Goal: Task Accomplishment & Management: Use online tool/utility

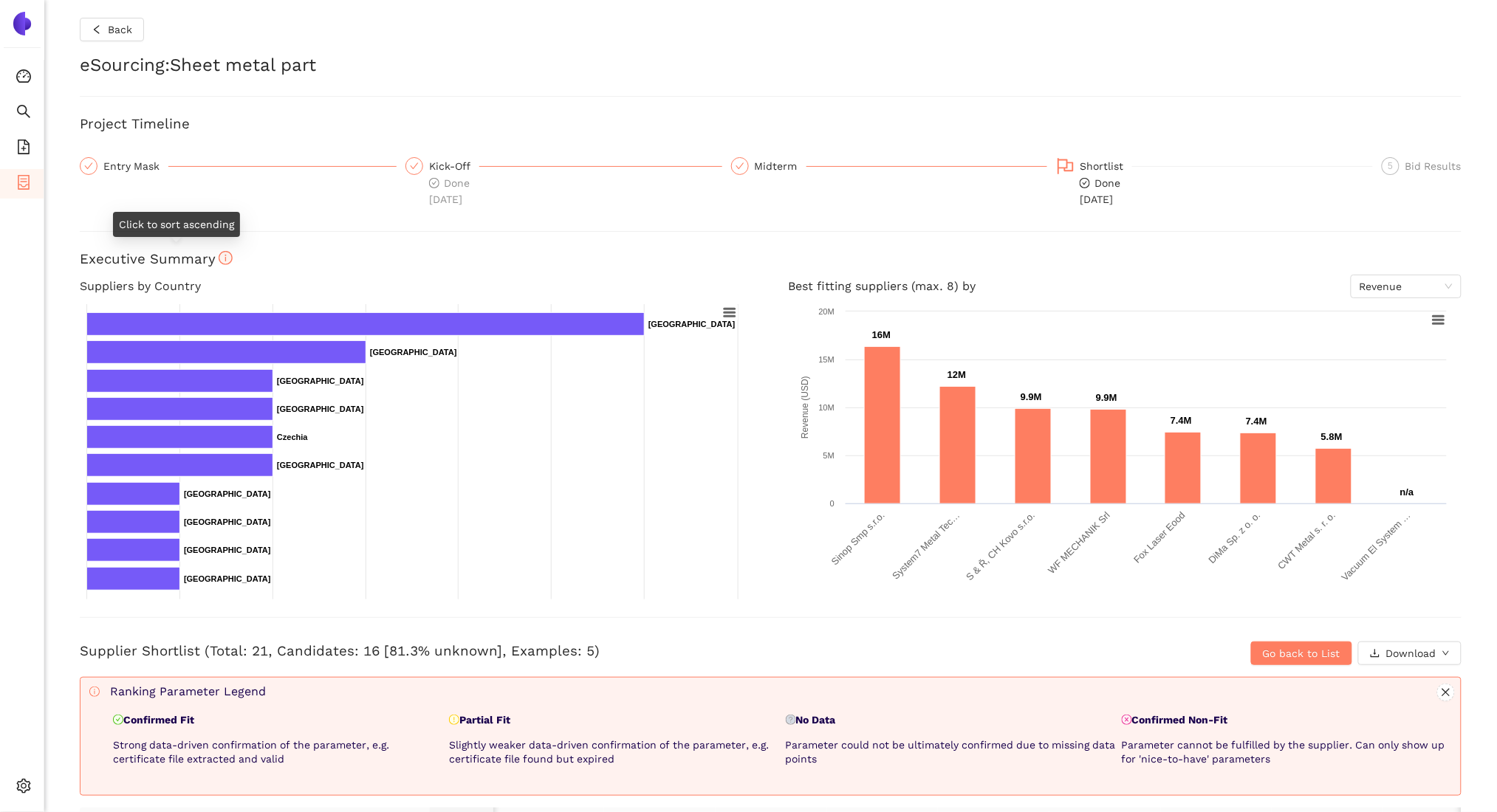
scroll to position [0, 323]
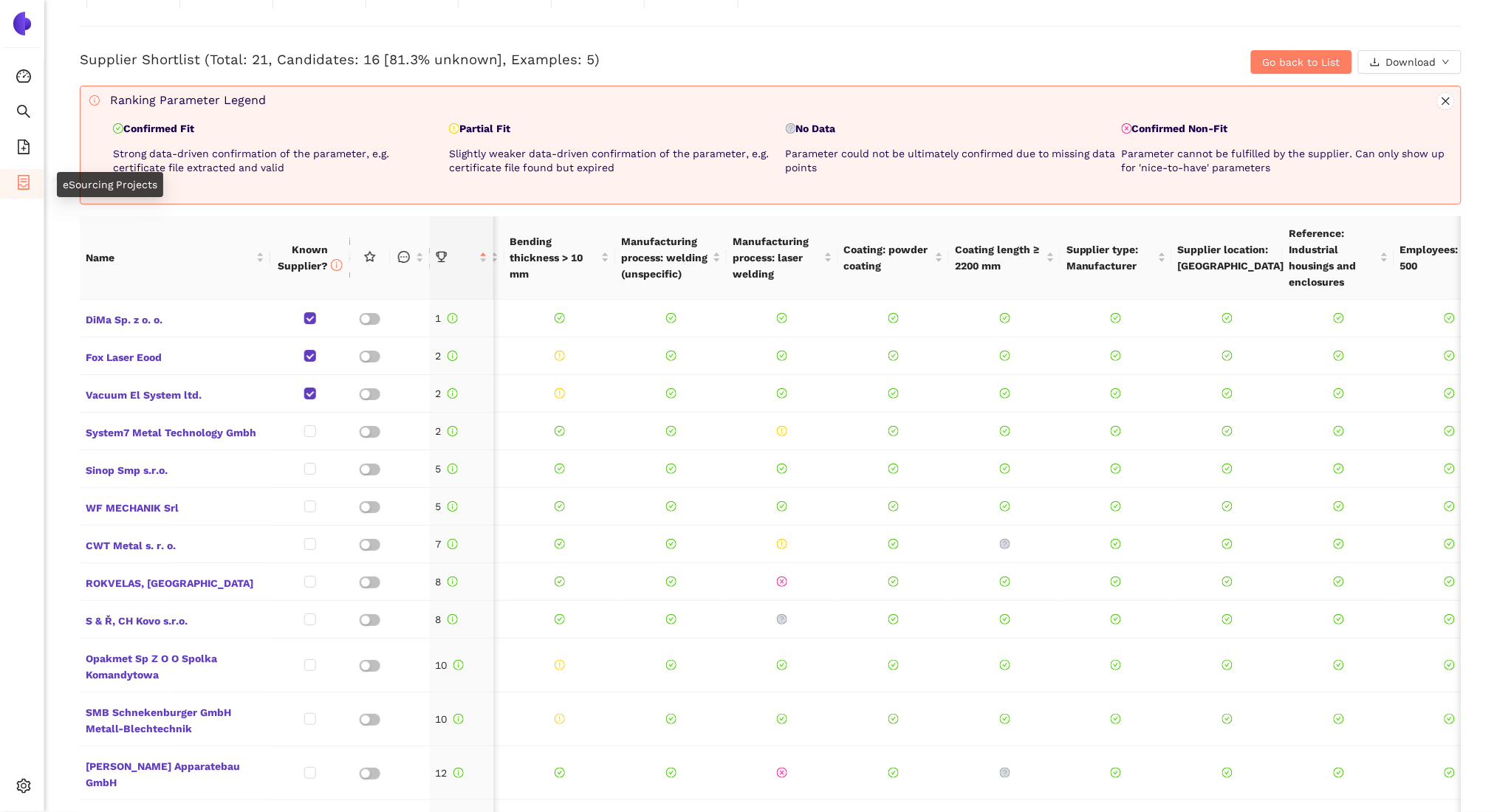
click at [28, 193] on span "container" at bounding box center [23, 184] width 15 height 29
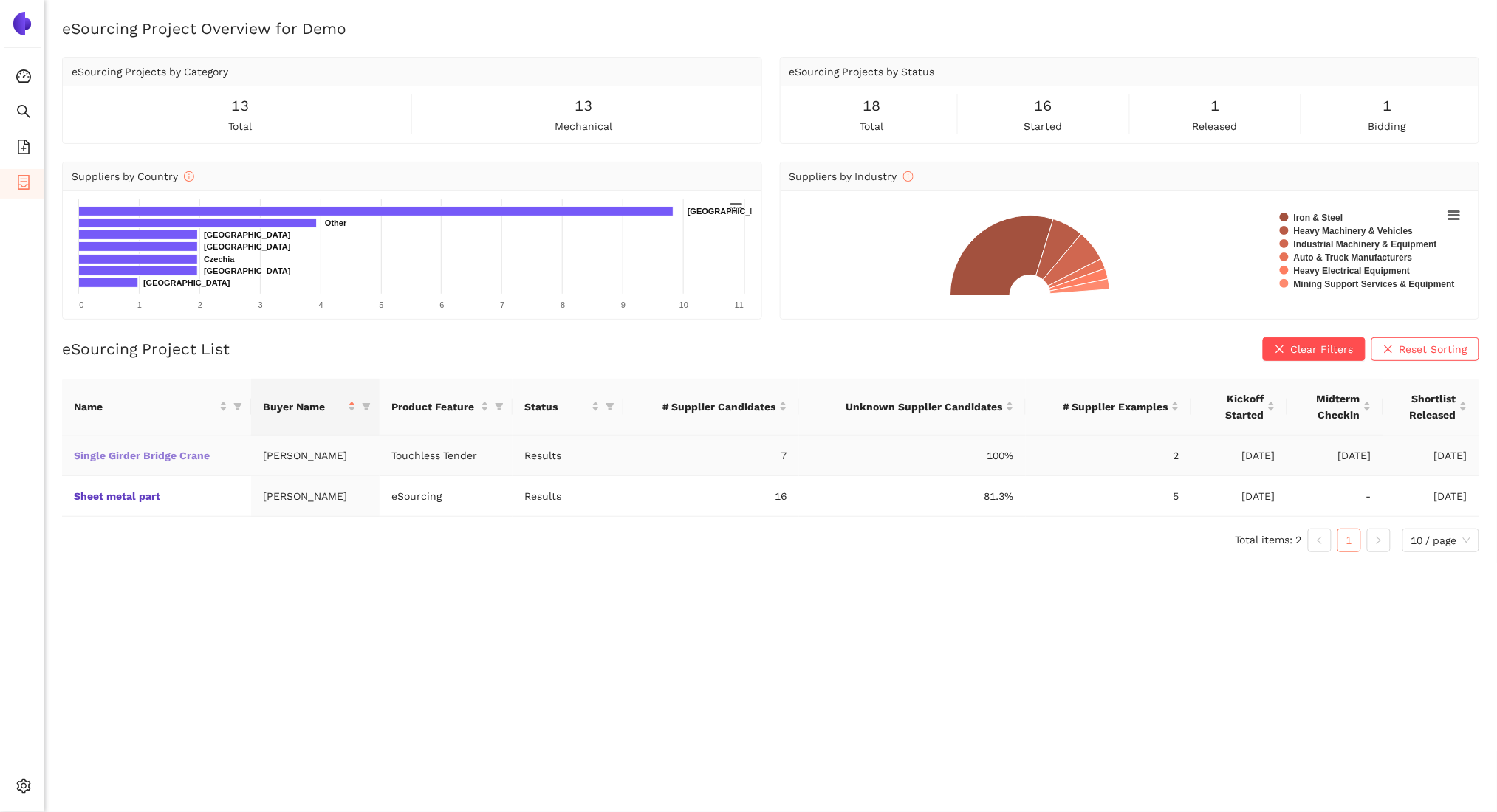
click at [0, 0] on link "Single Girder Bridge Crane" at bounding box center [0, 0] width 0 height 0
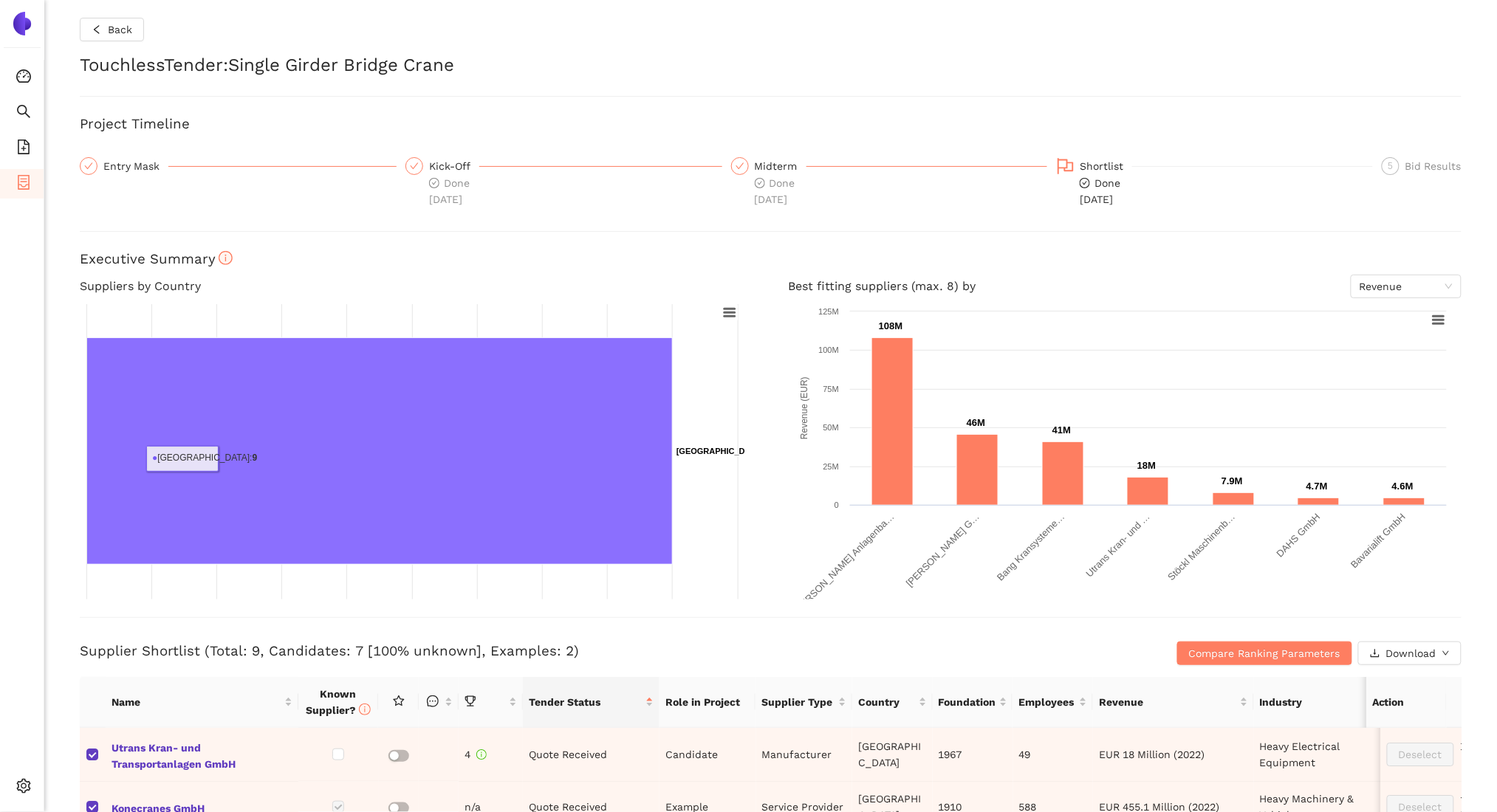
click at [142, 459] on rect at bounding box center [412, 451] width 666 height 295
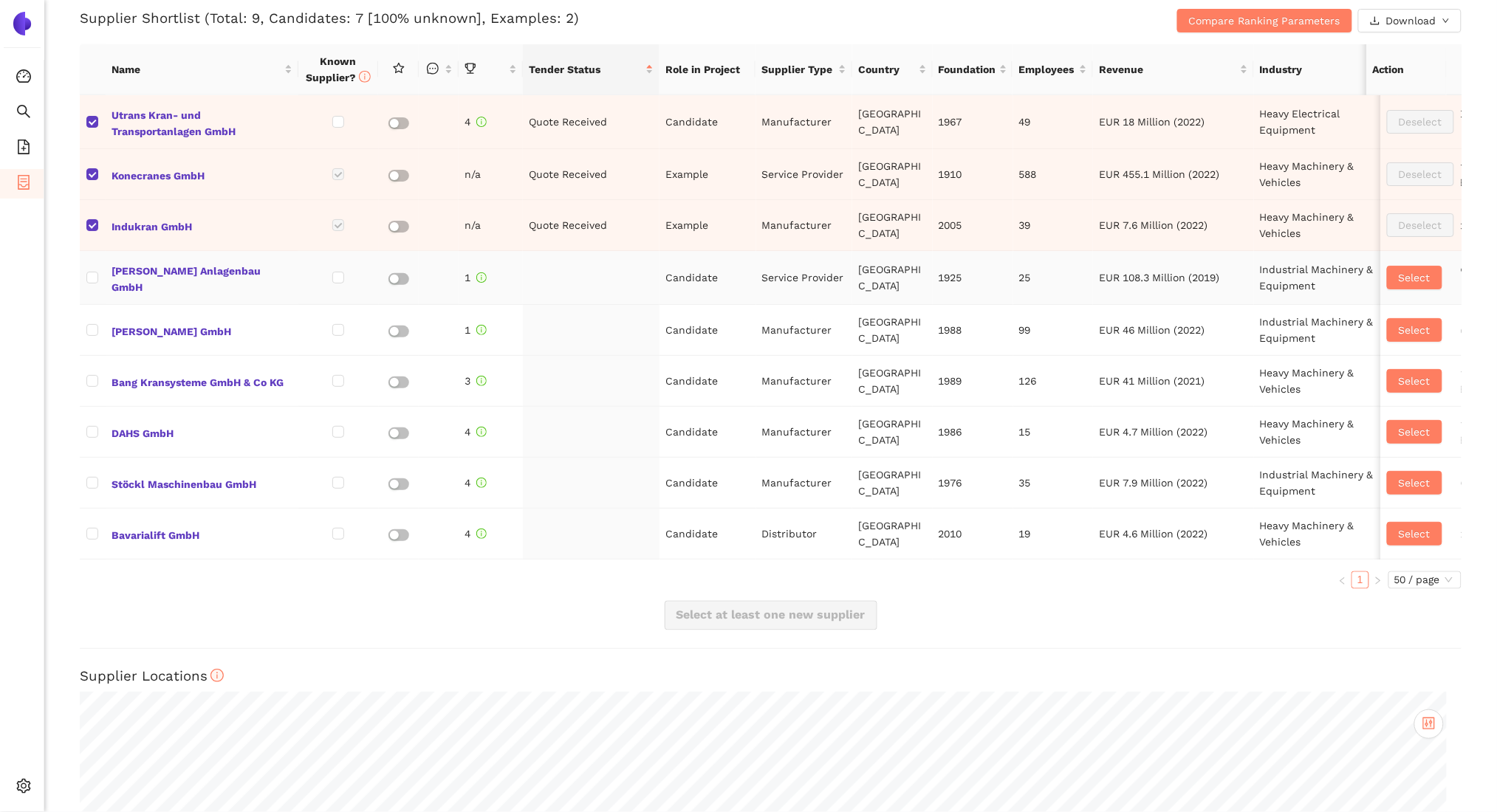
scroll to position [634, 0]
click at [1399, 274] on span "Select" at bounding box center [1415, 277] width 32 height 16
checkbox input "true"
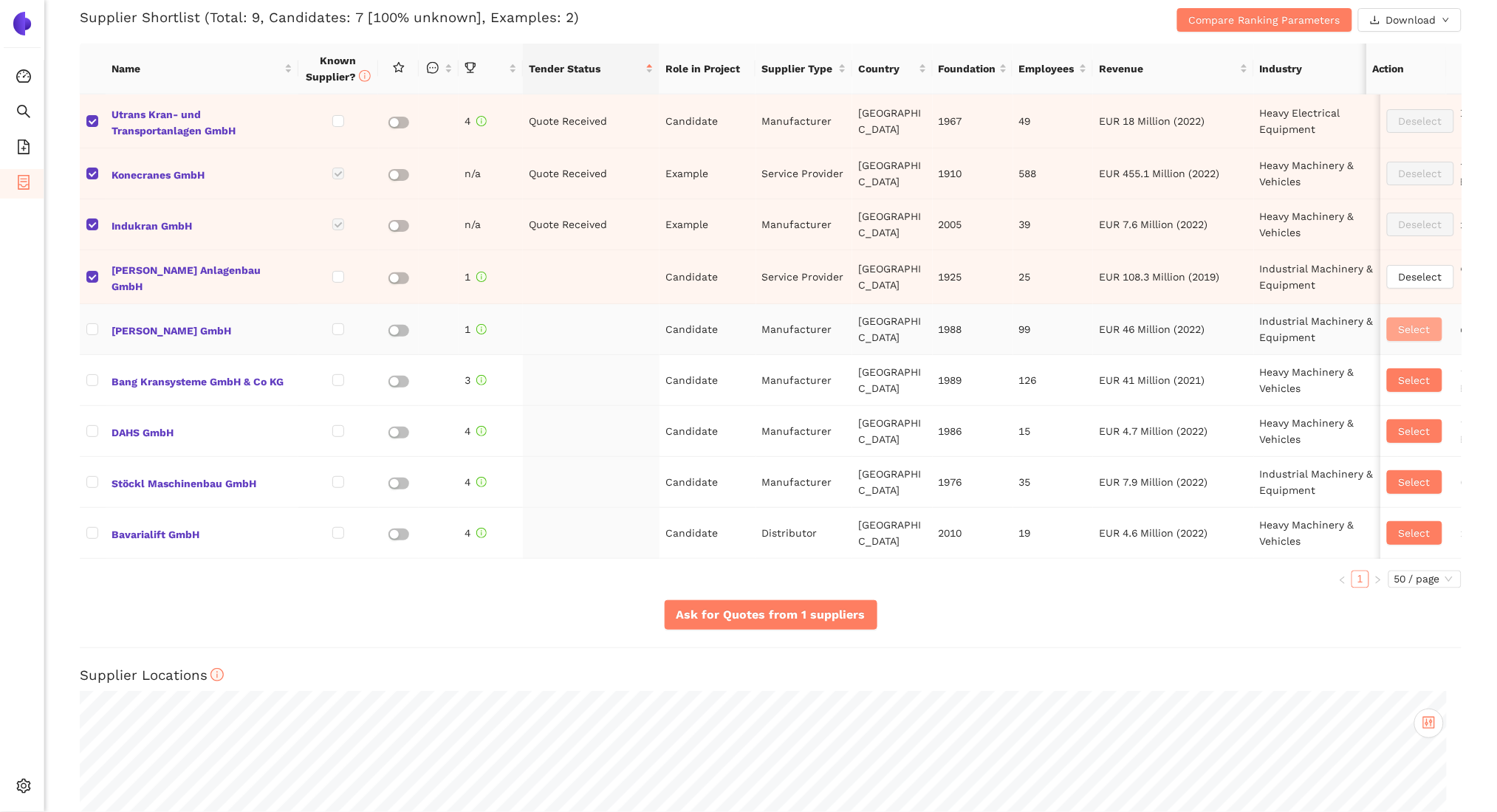
click at [1399, 332] on span "Select" at bounding box center [1415, 329] width 32 height 16
checkbox input "true"
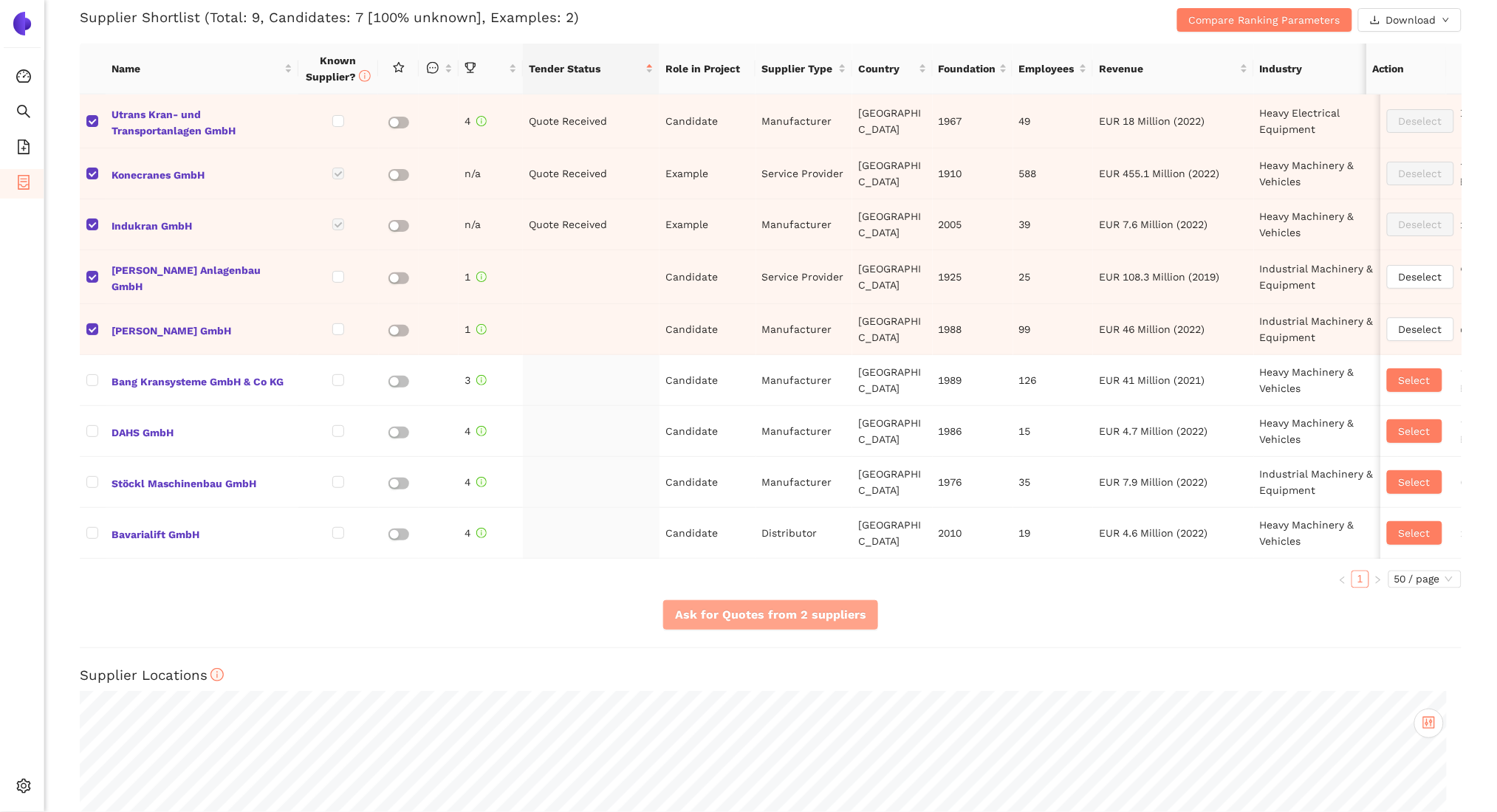
click at [788, 624] on span "Ask for Quotes from 2 suppliers" at bounding box center [771, 615] width 191 height 18
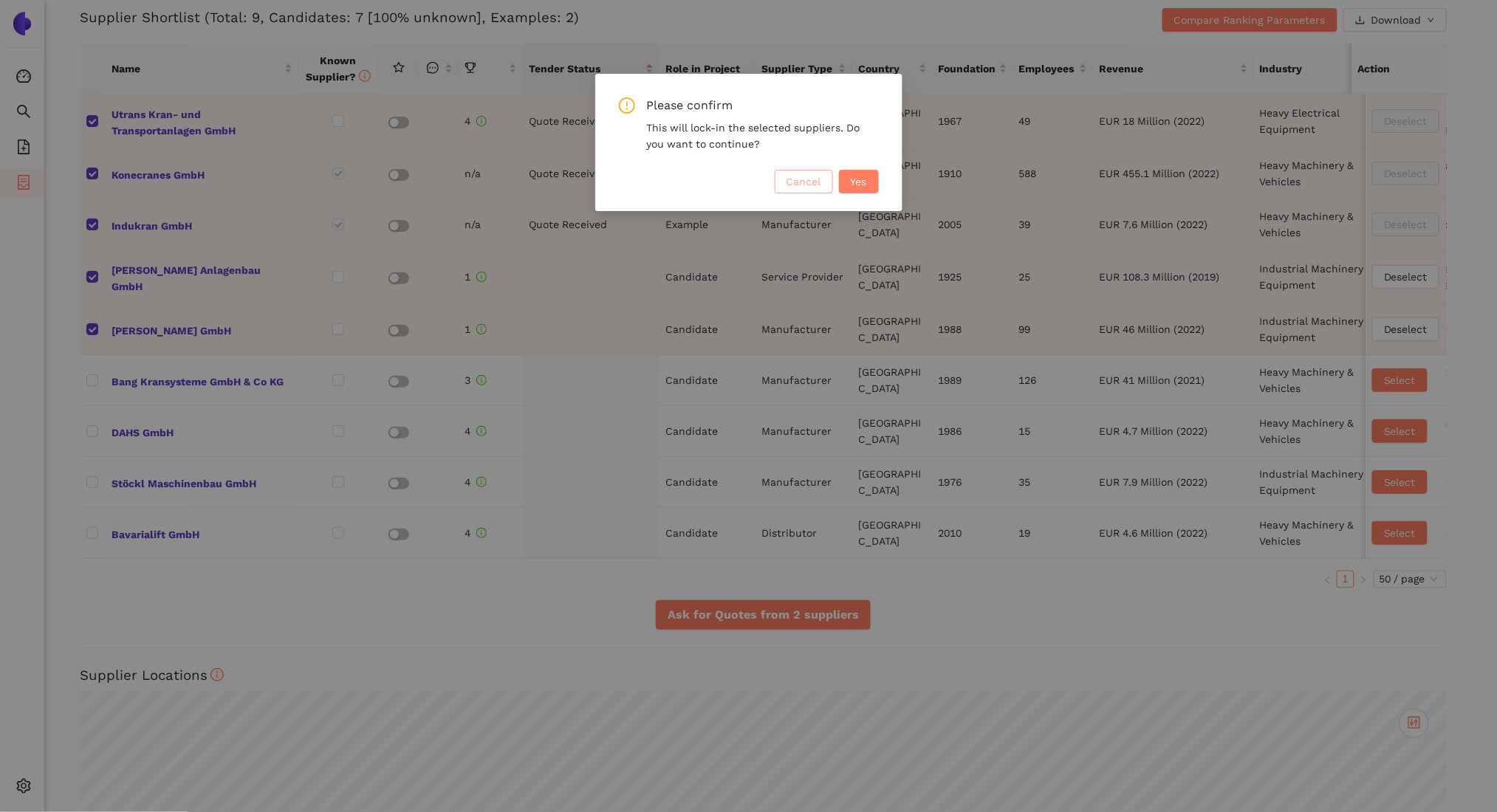
click at [810, 190] on span "Cancel" at bounding box center [804, 181] width 35 height 16
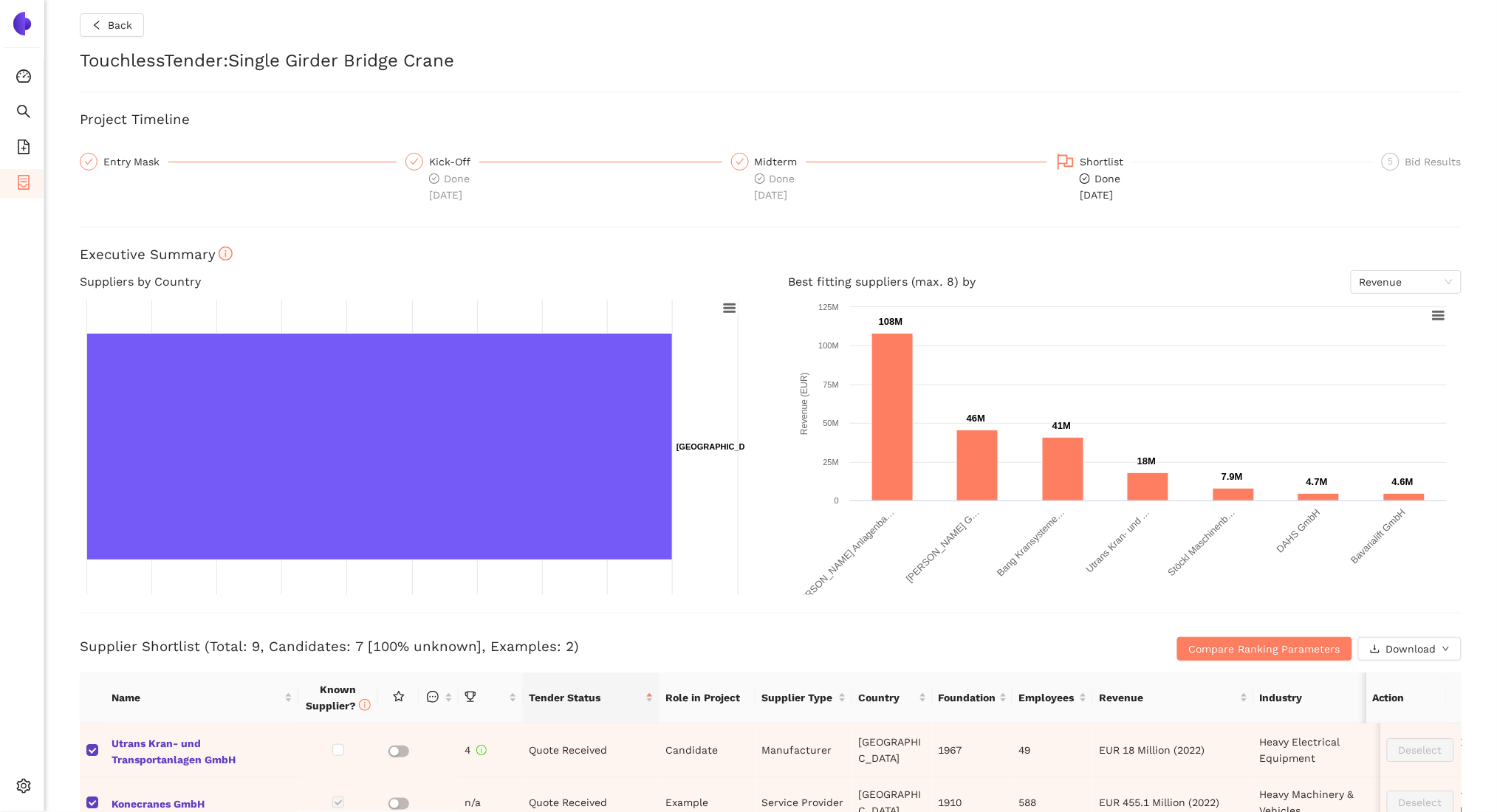
scroll to position [0, 0]
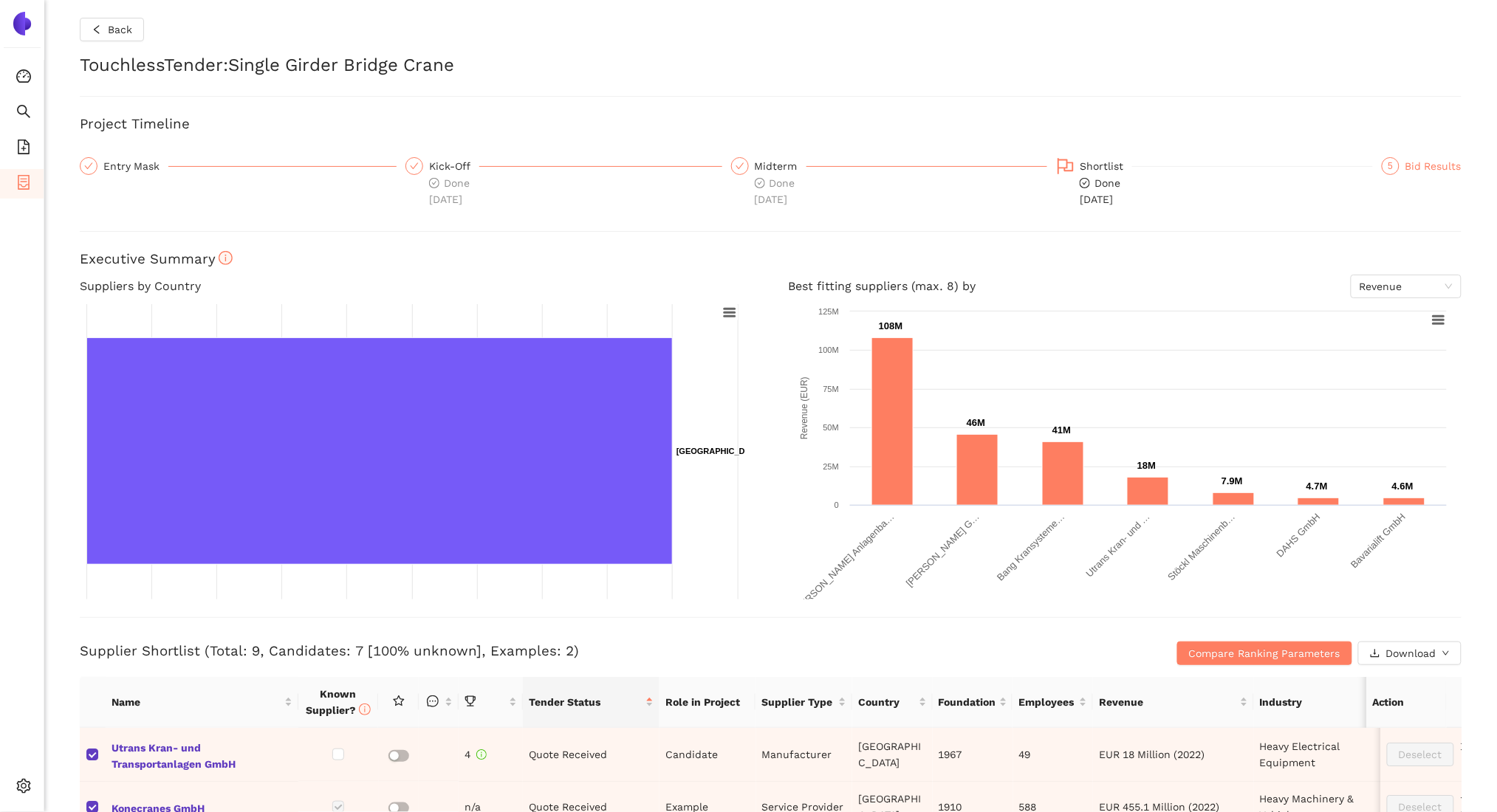
click at [1423, 160] on div "Bid Results" at bounding box center [1433, 166] width 56 height 17
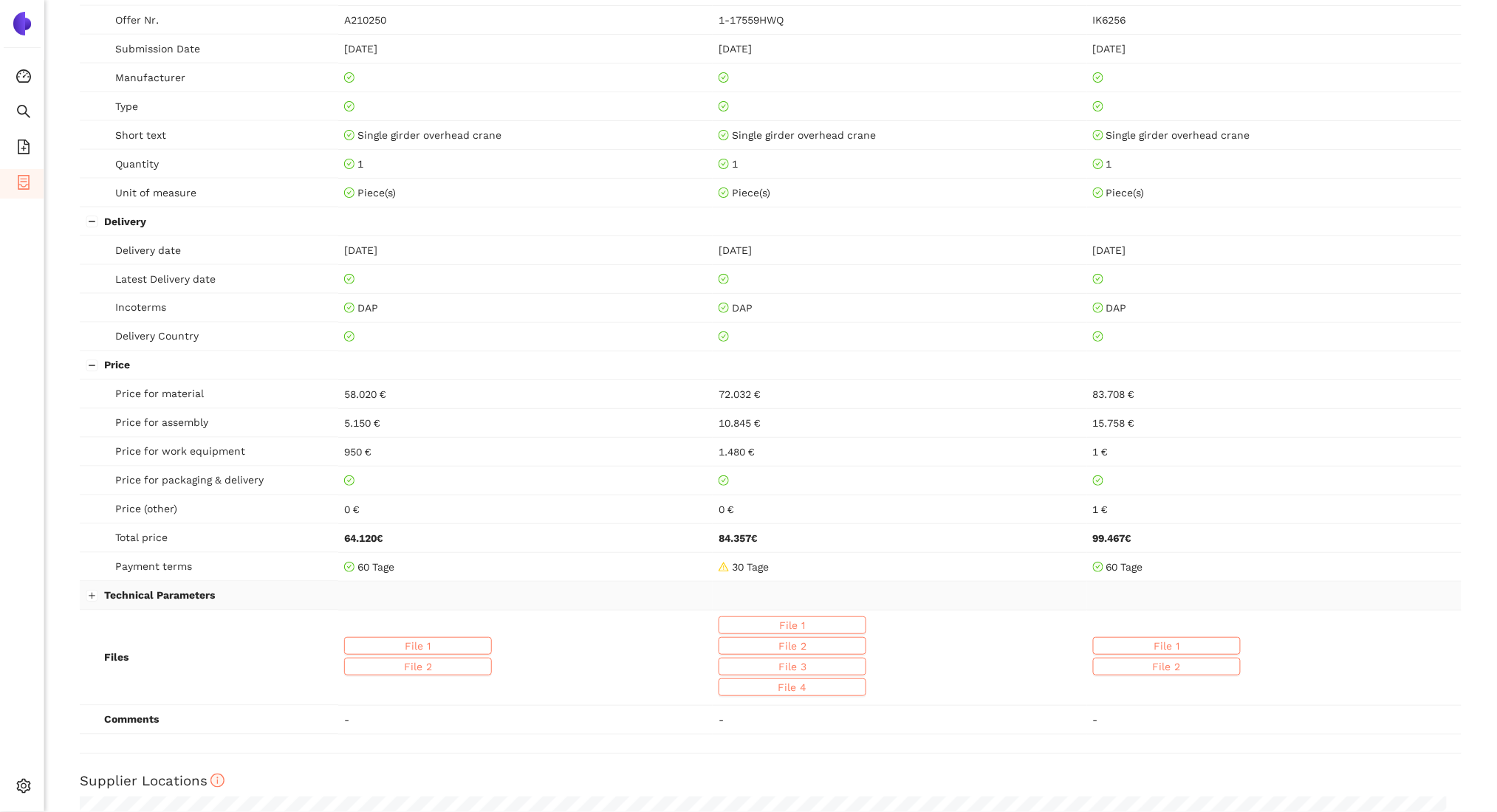
scroll to position [818, 0]
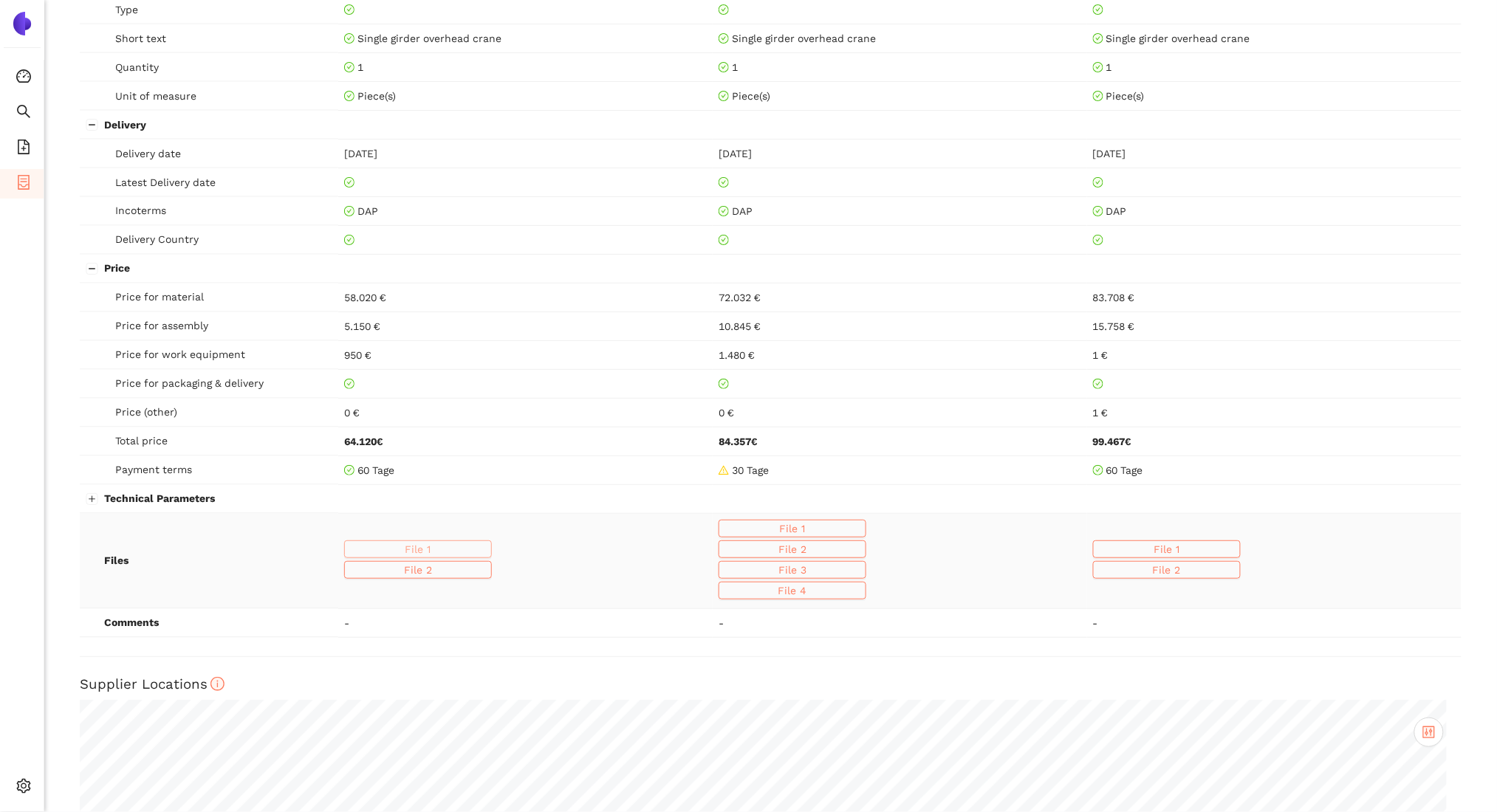
click at [429, 551] on span "File 1" at bounding box center [418, 549] width 26 height 16
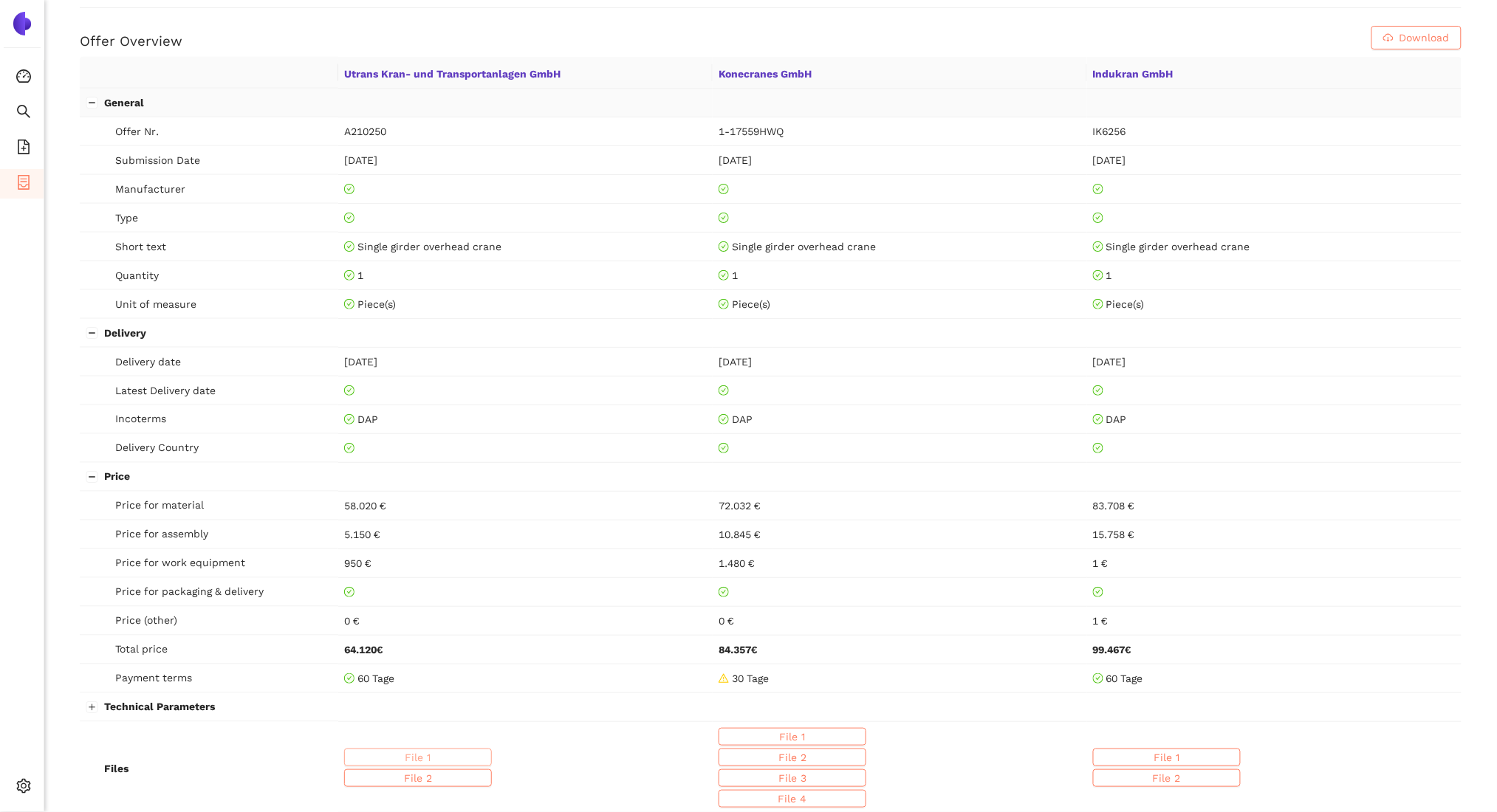
scroll to position [609, 0]
